Goal: Task Accomplishment & Management: Manage account settings

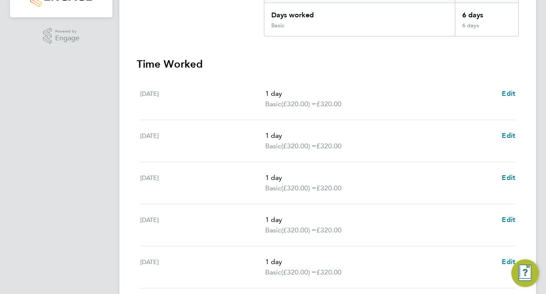
scroll to position [341, 0]
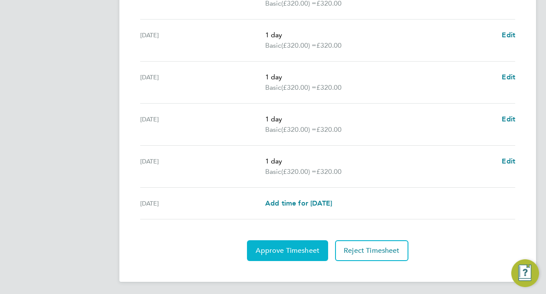
click at [276, 248] on span "Approve Timesheet" at bounding box center [287, 250] width 64 height 9
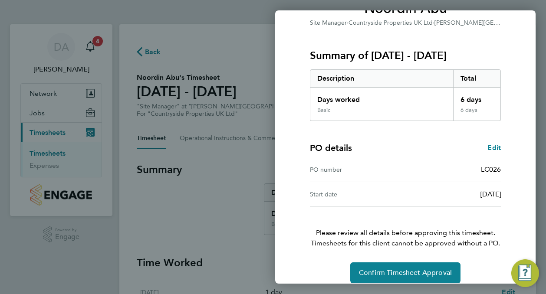
scroll to position [96, 0]
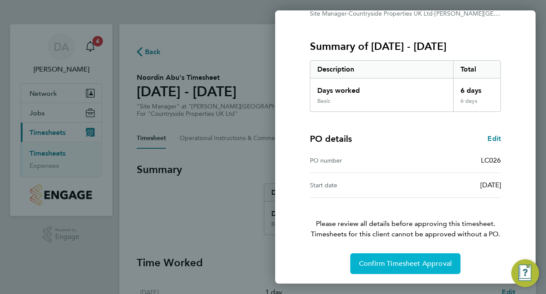
click at [393, 259] on span "Confirm Timesheet Approval" at bounding box center [405, 263] width 93 height 9
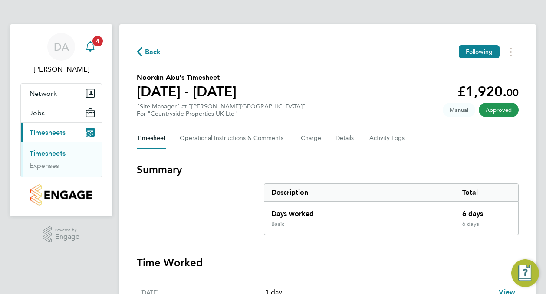
click at [91, 46] on icon "Main navigation" at bounding box center [90, 46] width 10 height 10
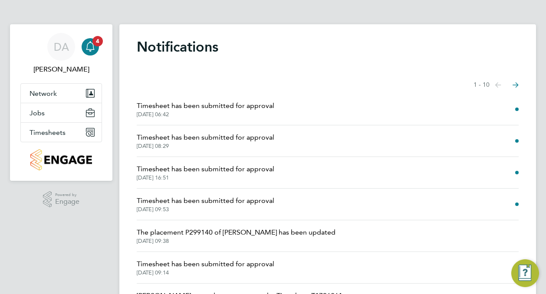
click at [225, 107] on span "Timesheet has been submitted for approval" at bounding box center [206, 106] width 138 height 10
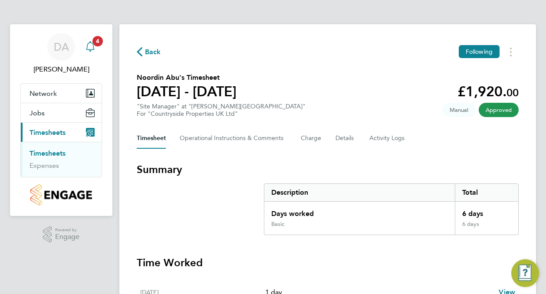
click at [92, 46] on icon "Main navigation" at bounding box center [90, 46] width 10 height 10
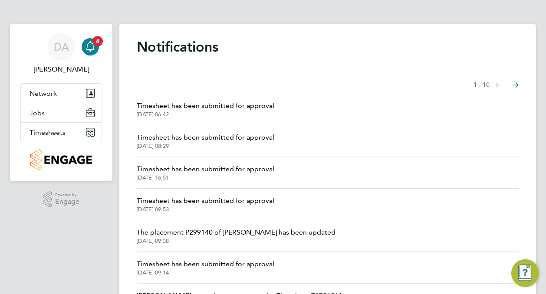
click at [164, 146] on span "[DATE] 08:29" at bounding box center [206, 146] width 138 height 7
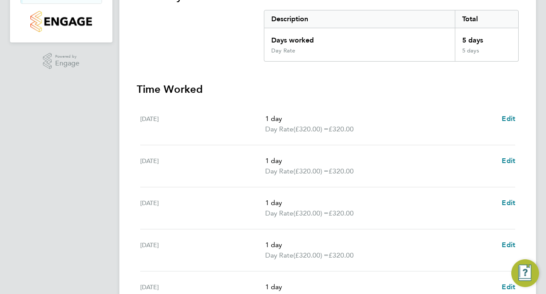
scroll to position [331, 0]
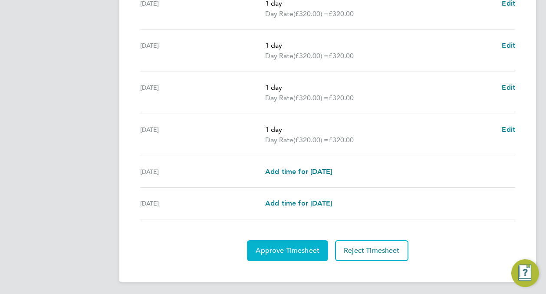
click at [264, 246] on span "Approve Timesheet" at bounding box center [287, 250] width 64 height 9
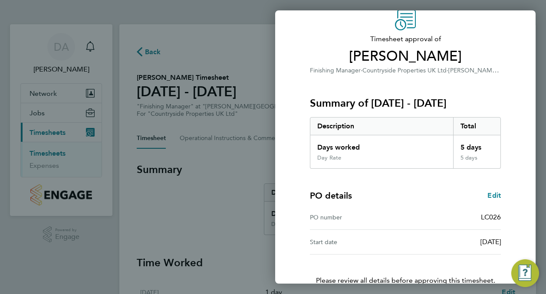
scroll to position [96, 0]
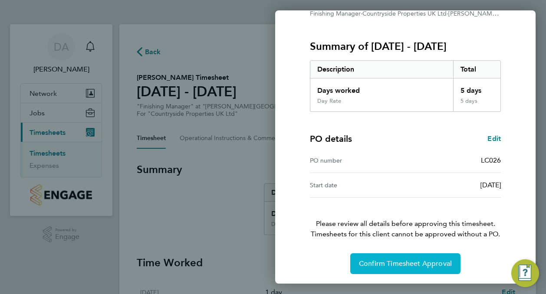
click at [407, 259] on span "Confirm Timesheet Approval" at bounding box center [405, 263] width 93 height 9
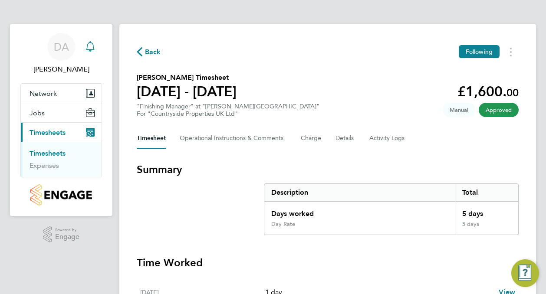
click at [94, 45] on icon "Main navigation" at bounding box center [90, 46] width 10 height 10
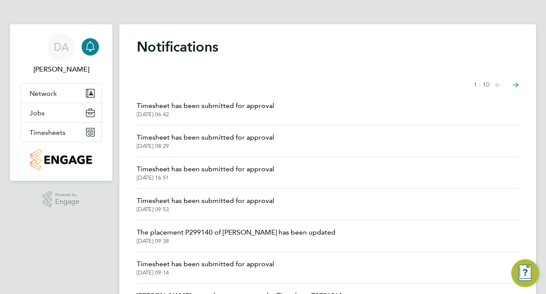
click at [167, 183] on li "Timesheet has been submitted for approval [DATE] 16:51" at bounding box center [328, 173] width 382 height 32
click at [163, 172] on span "Timesheet has been submitted for approval" at bounding box center [206, 169] width 138 height 10
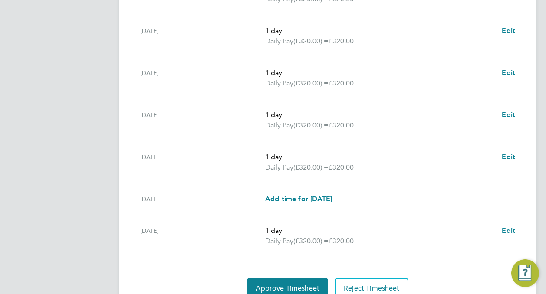
scroll to position [341, 0]
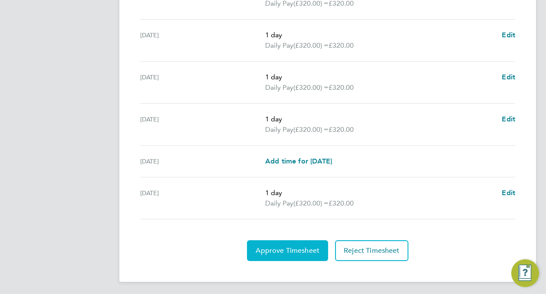
click at [271, 247] on span "Approve Timesheet" at bounding box center [287, 250] width 64 height 9
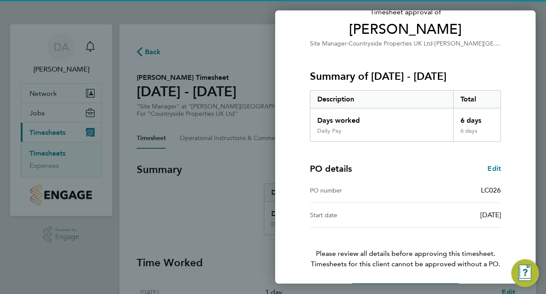
scroll to position [96, 0]
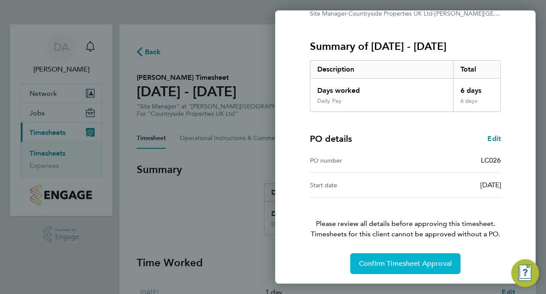
click at [413, 268] on button "Confirm Timesheet Approval" at bounding box center [405, 263] width 110 height 21
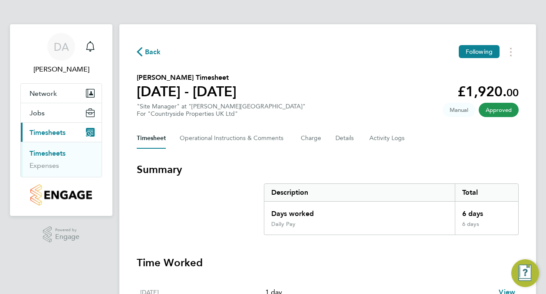
click at [143, 52] on span "Back" at bounding box center [149, 51] width 24 height 8
